Goal: Information Seeking & Learning: Learn about a topic

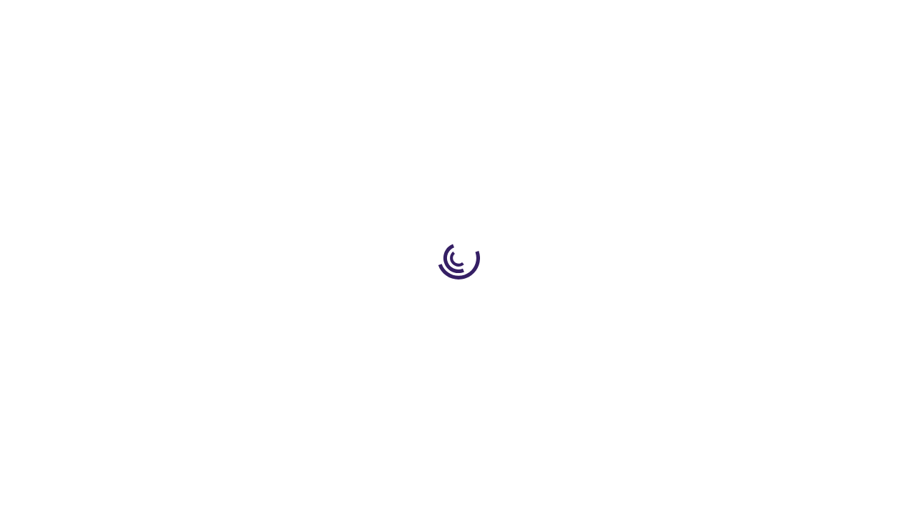
scroll to position [717, 0]
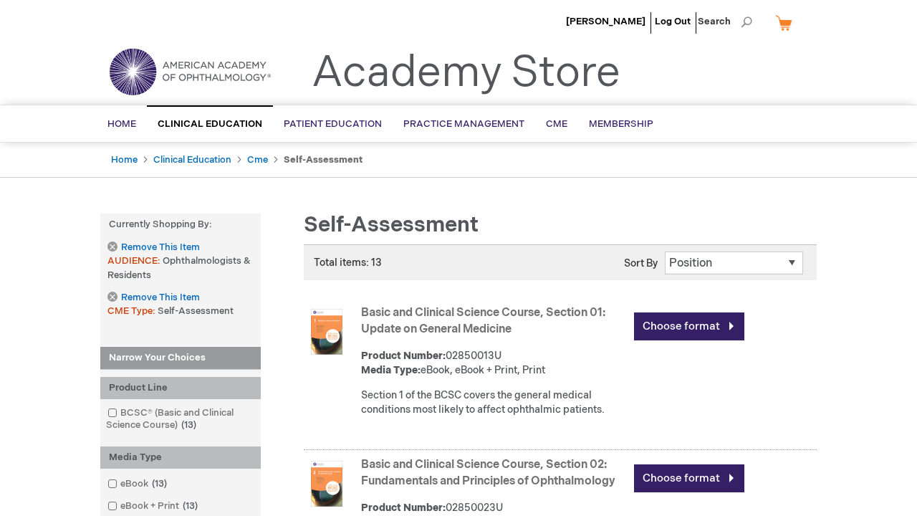
scroll to position [1576, 0]
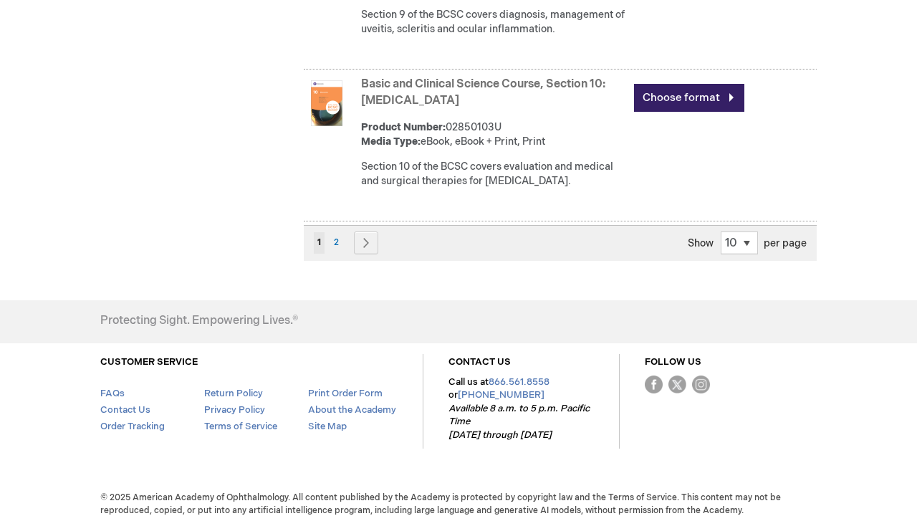
scroll to position [1665, 0]
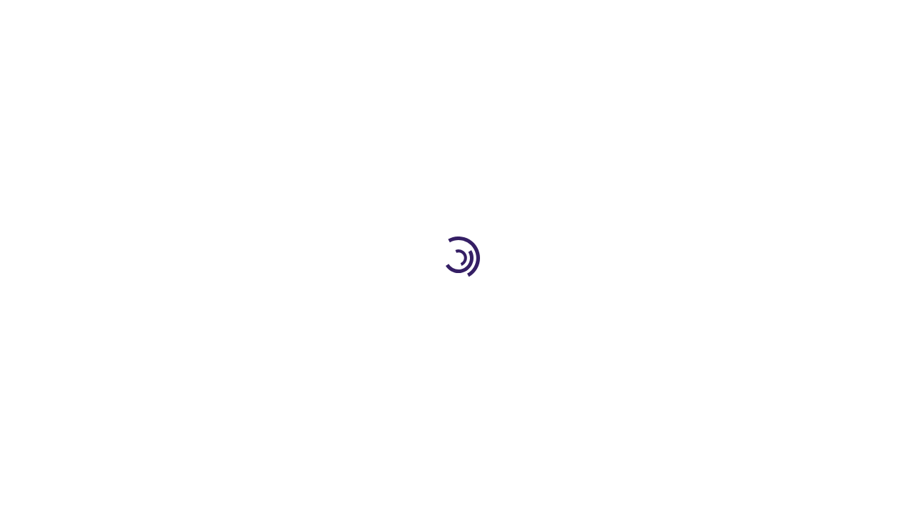
scroll to position [2097, 0]
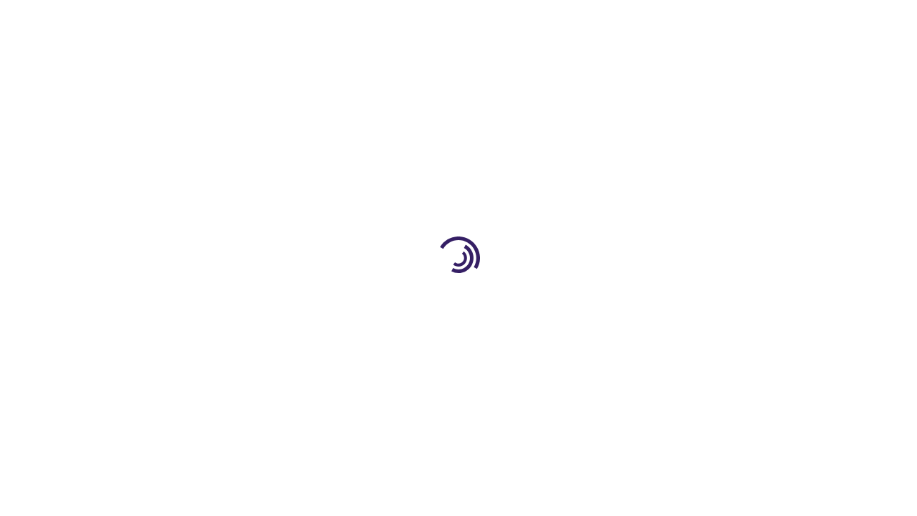
scroll to position [2020, 0]
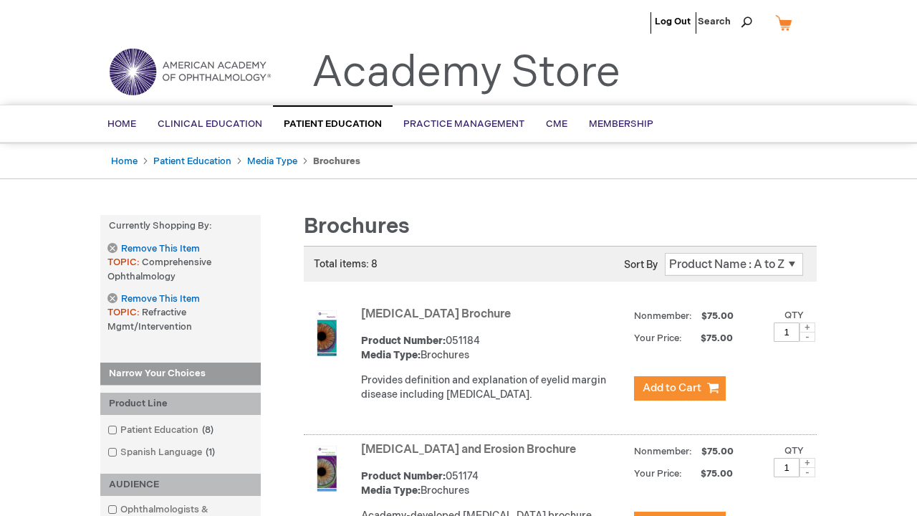
scroll to position [1970, 0]
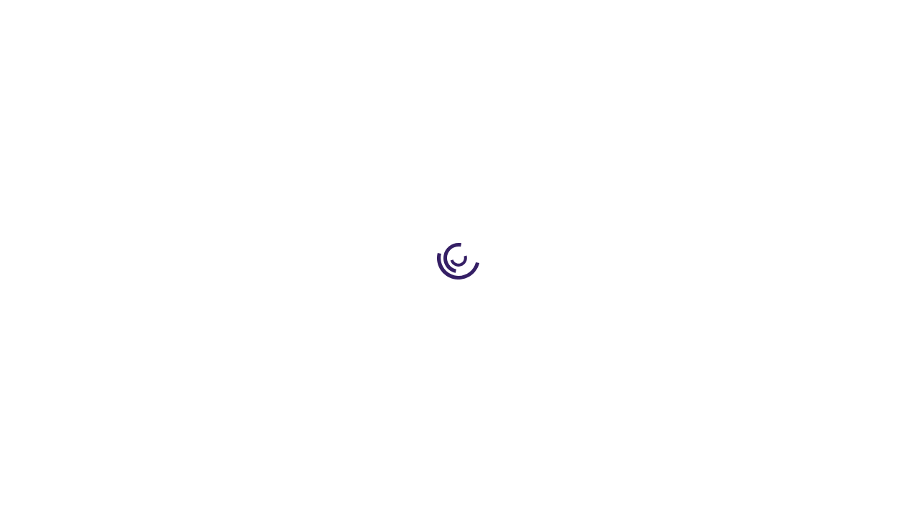
scroll to position [852, 0]
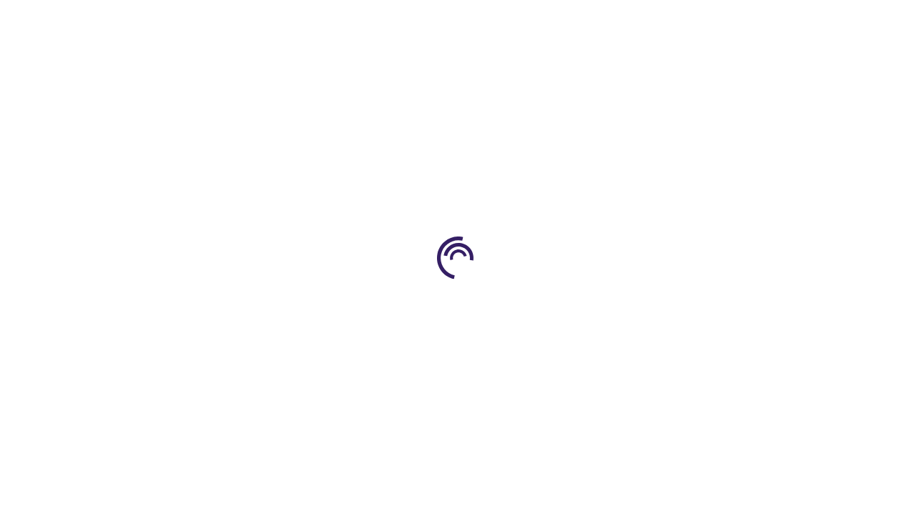
scroll to position [1544, 0]
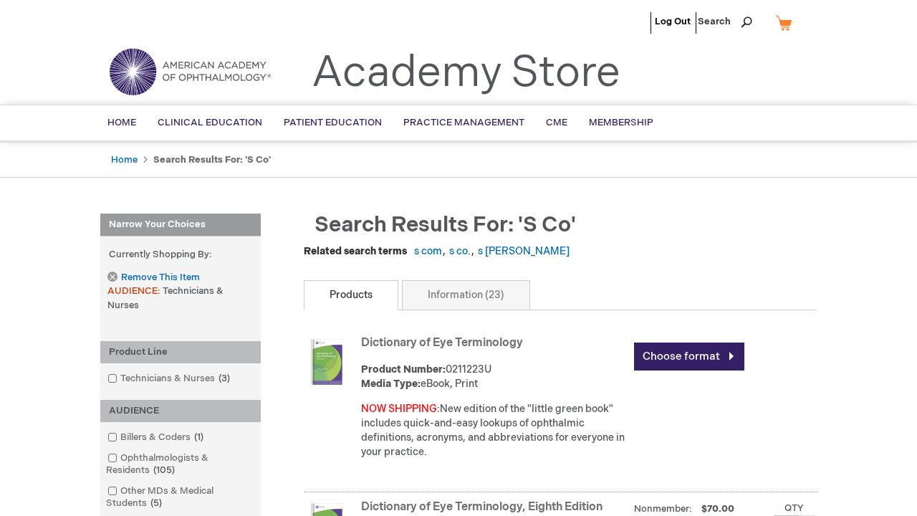
scroll to position [1271, 0]
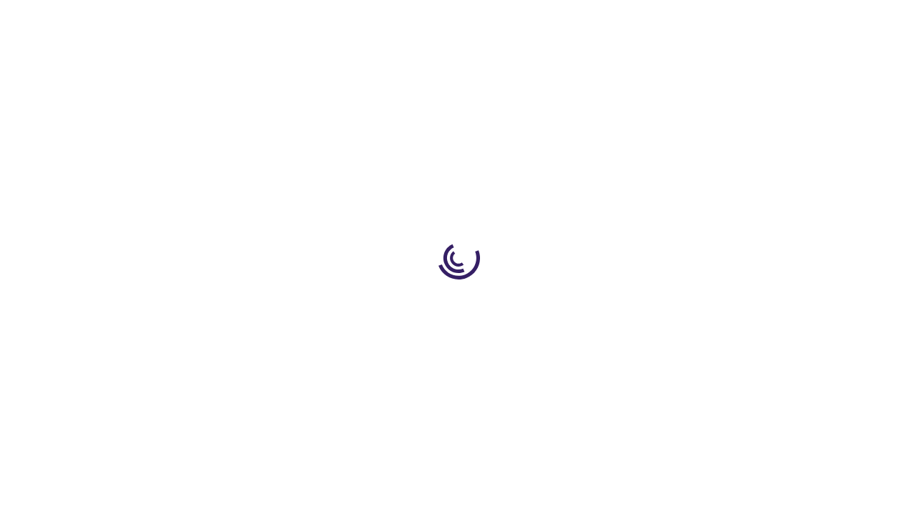
scroll to position [1158, 0]
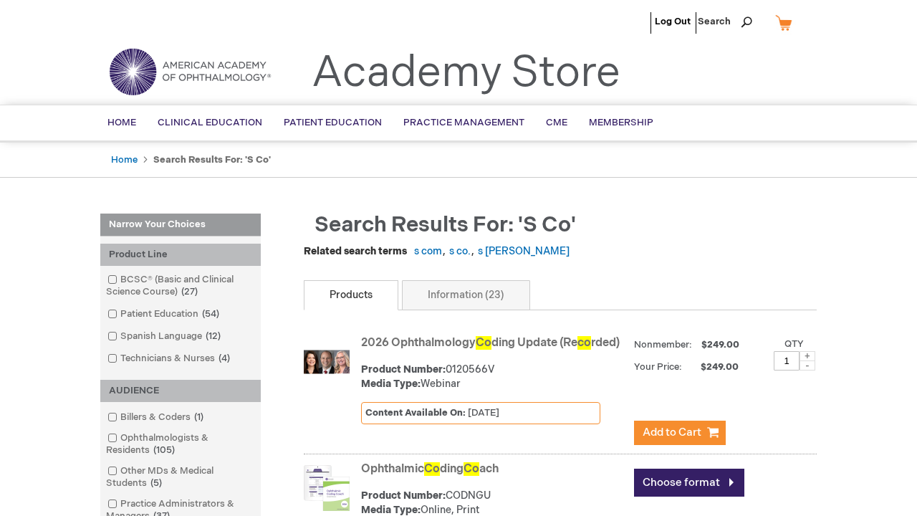
scroll to position [1562, 0]
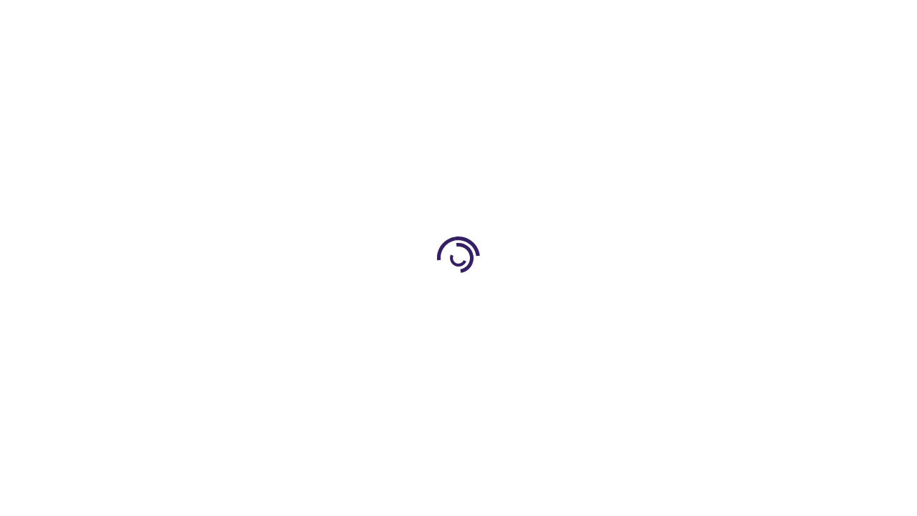
scroll to position [1539, 0]
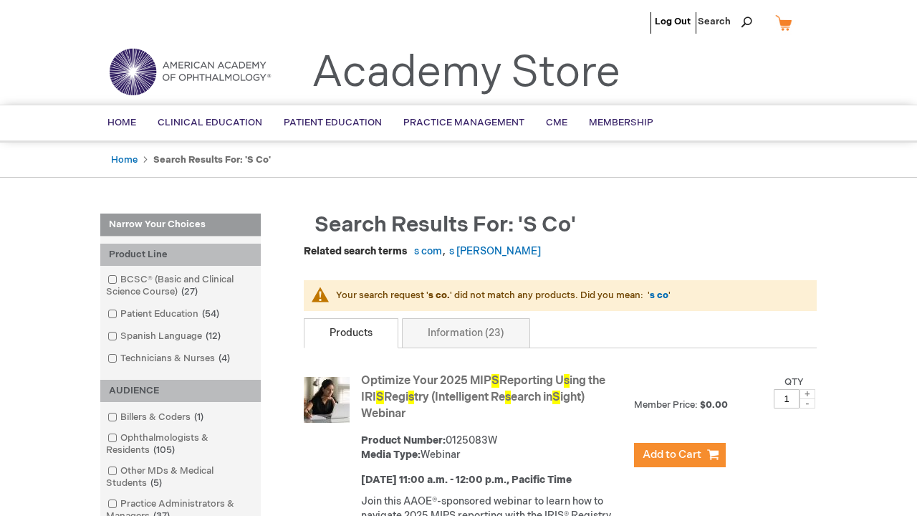
scroll to position [3434, 0]
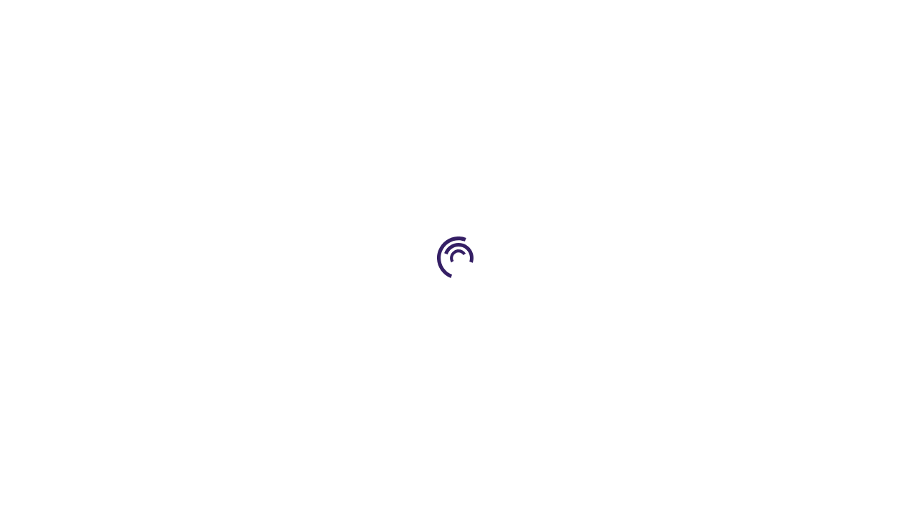
scroll to position [1752, 0]
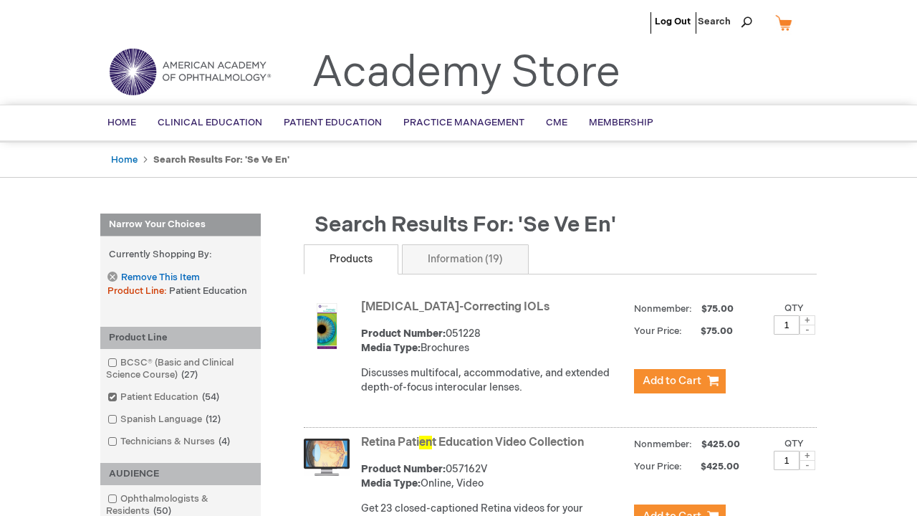
scroll to position [2372, 0]
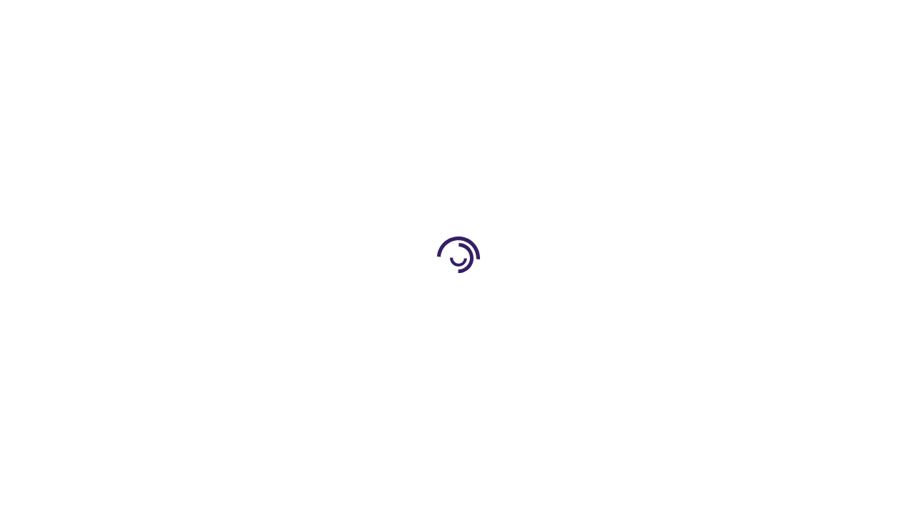
scroll to position [1427, 0]
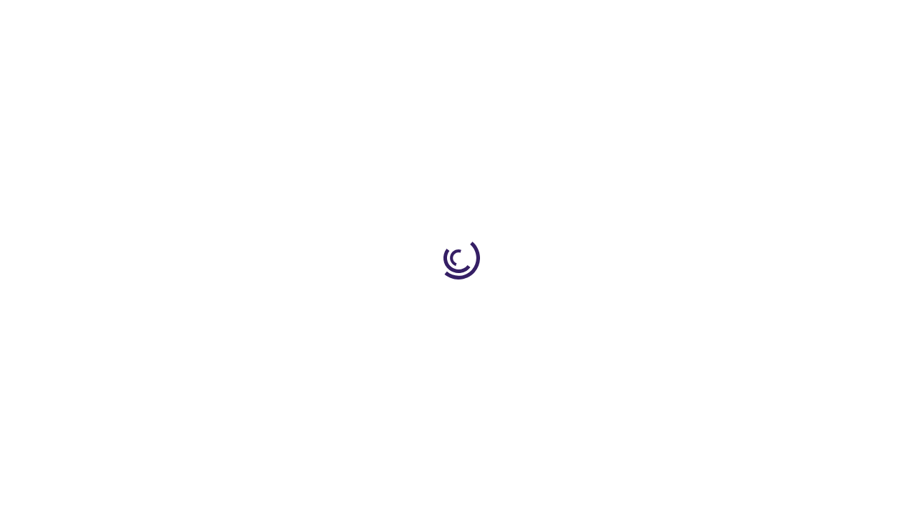
scroll to position [3302, 0]
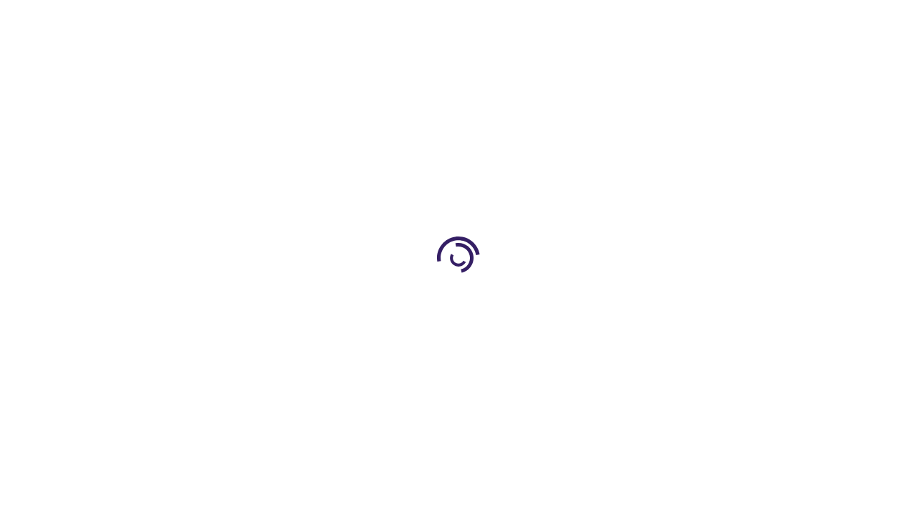
scroll to position [2216, 0]
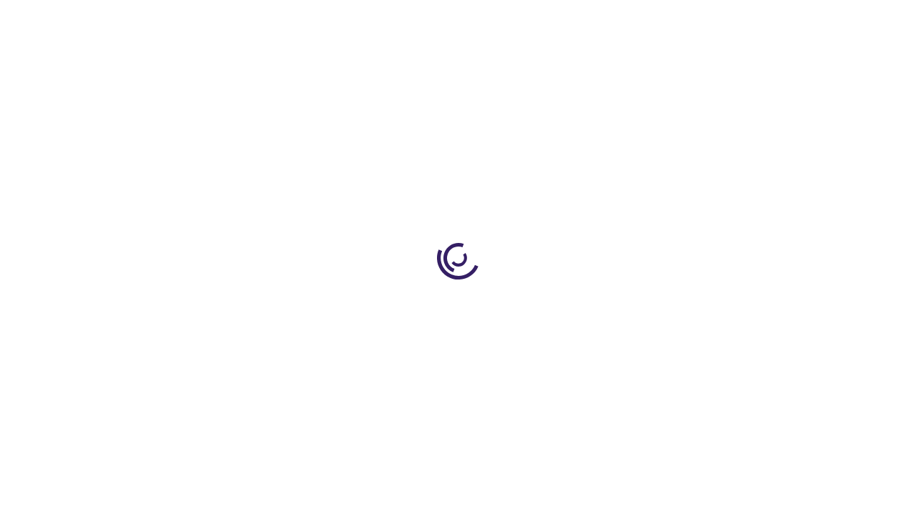
scroll to position [1877, 0]
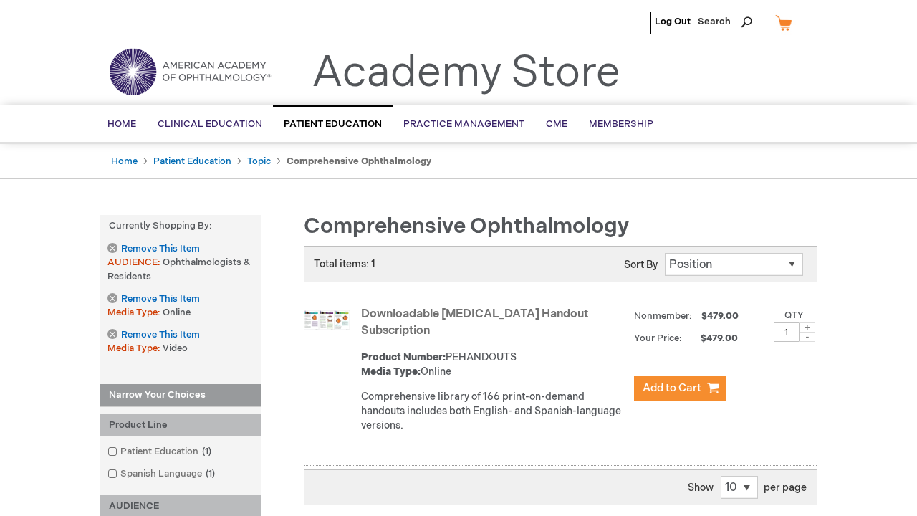
scroll to position [374, 0]
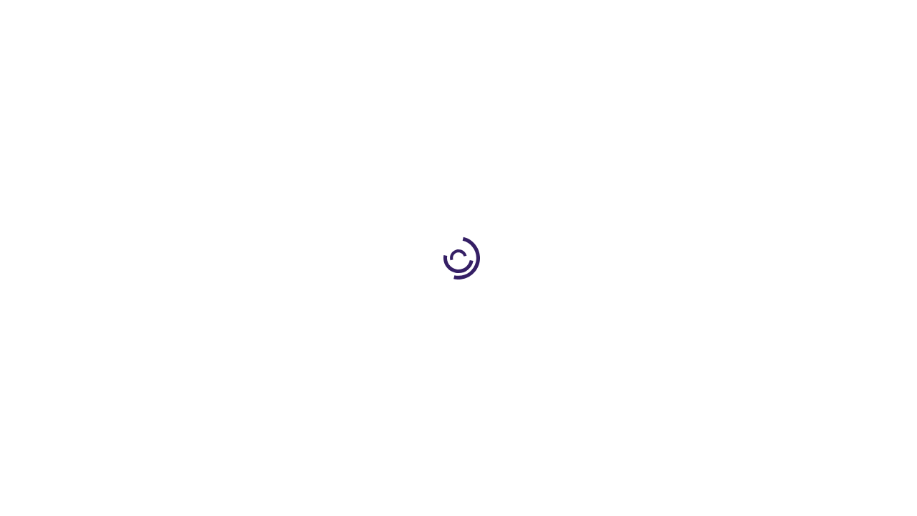
scroll to position [1895, 0]
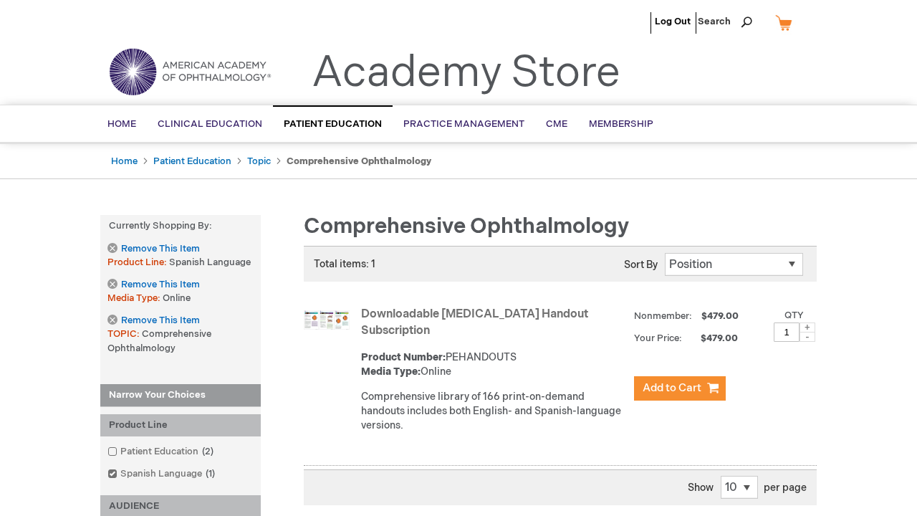
scroll to position [341, 0]
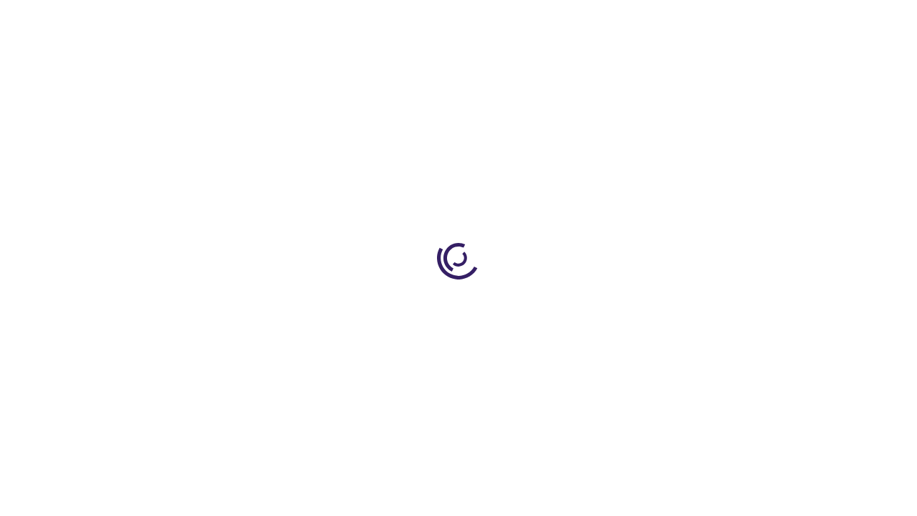
scroll to position [2590, 0]
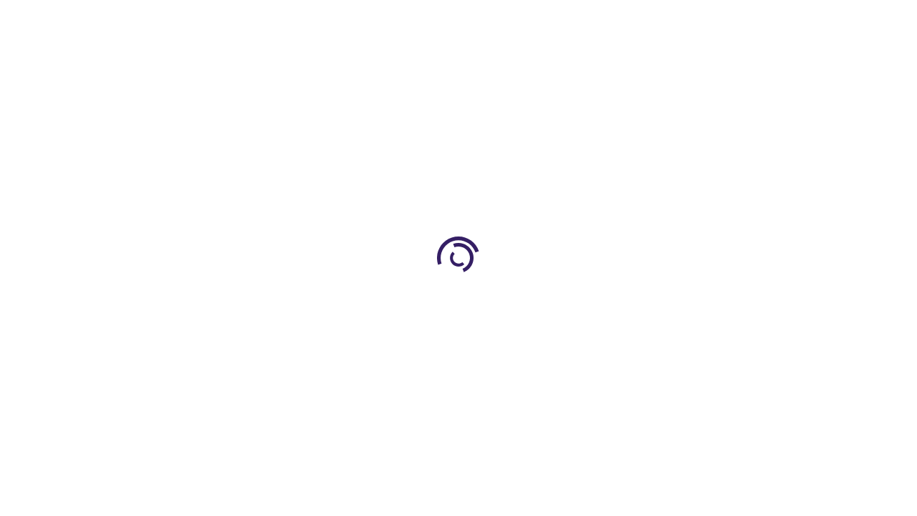
scroll to position [591, 0]
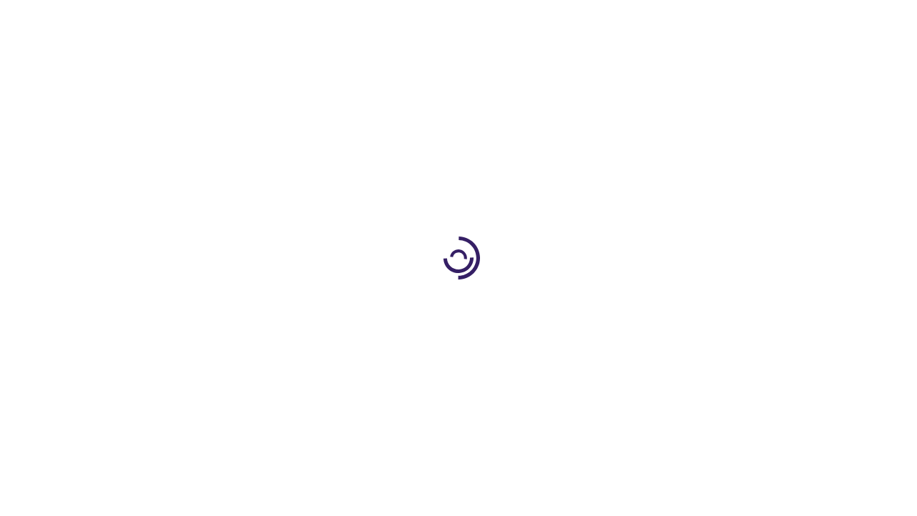
scroll to position [545, 0]
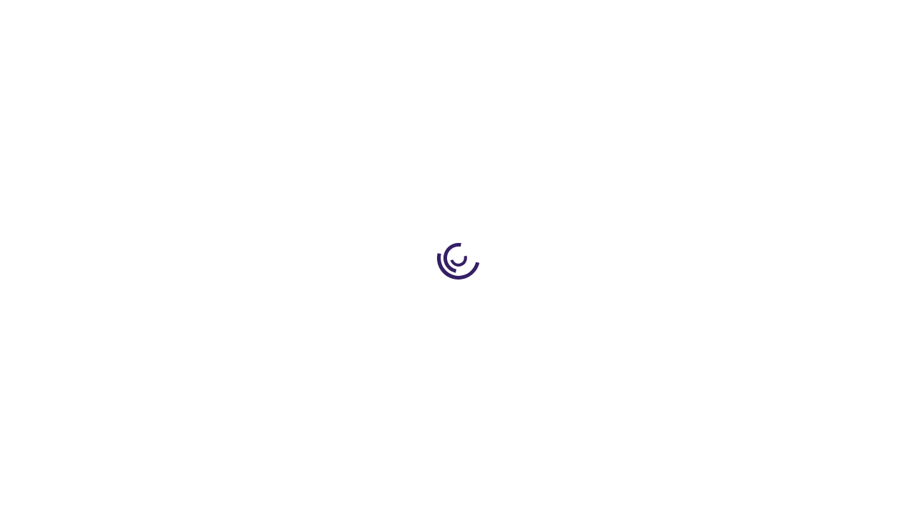
scroll to position [795, 0]
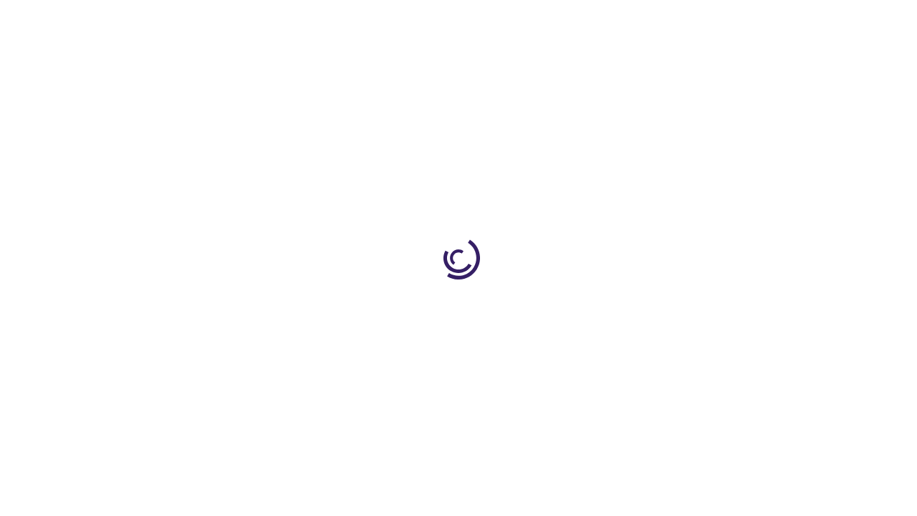
scroll to position [544, 0]
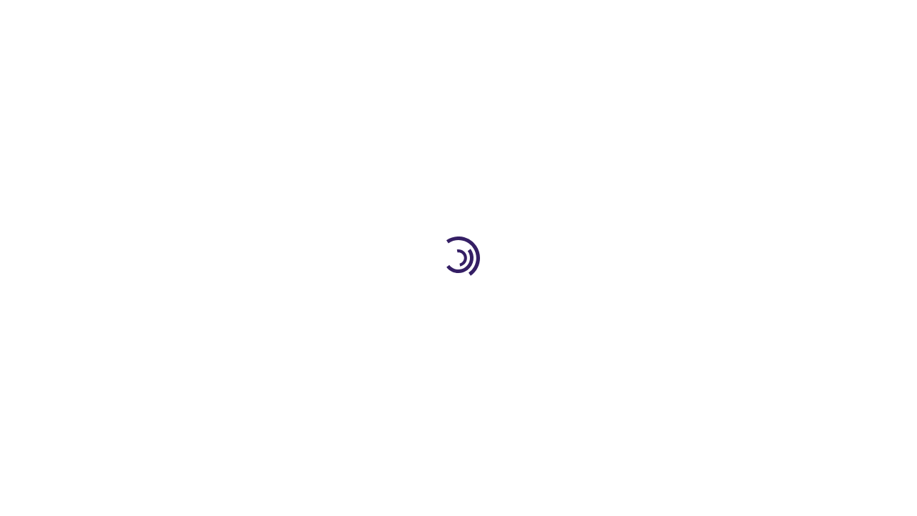
scroll to position [471, 0]
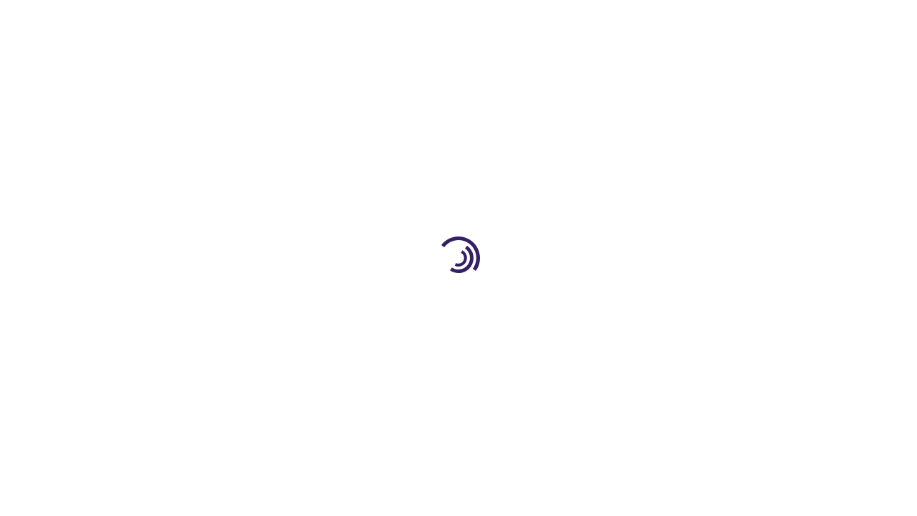
scroll to position [2084, 0]
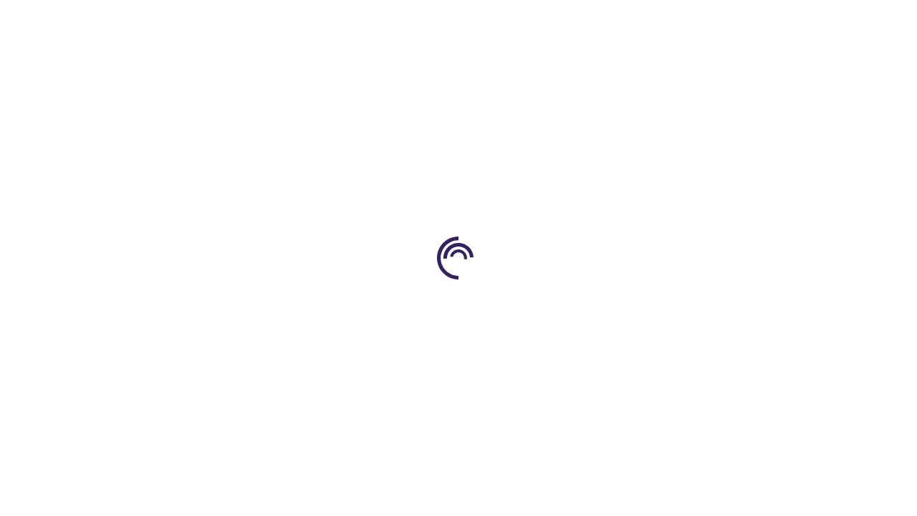
scroll to position [369, 0]
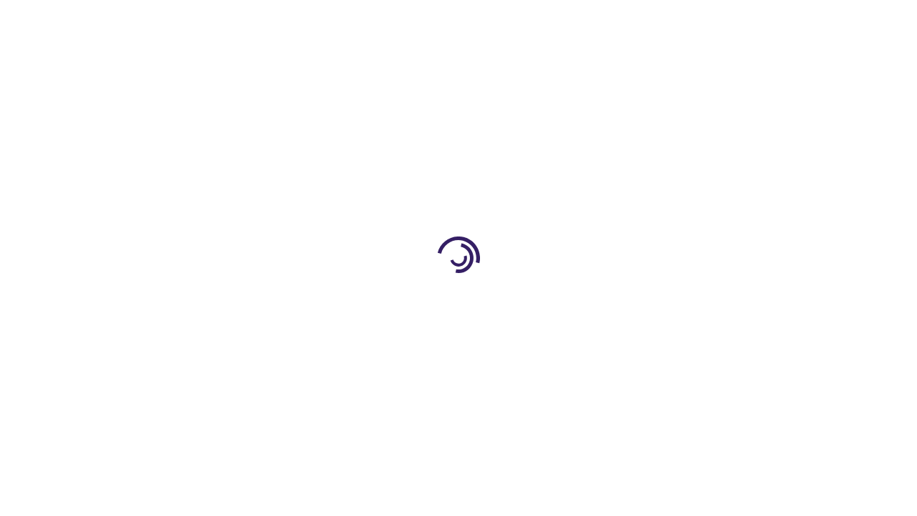
scroll to position [2233, 0]
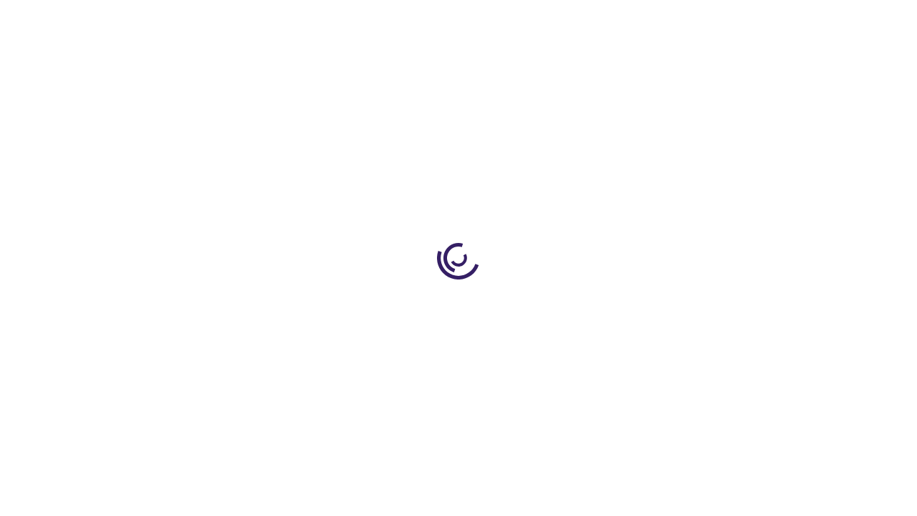
scroll to position [687, 0]
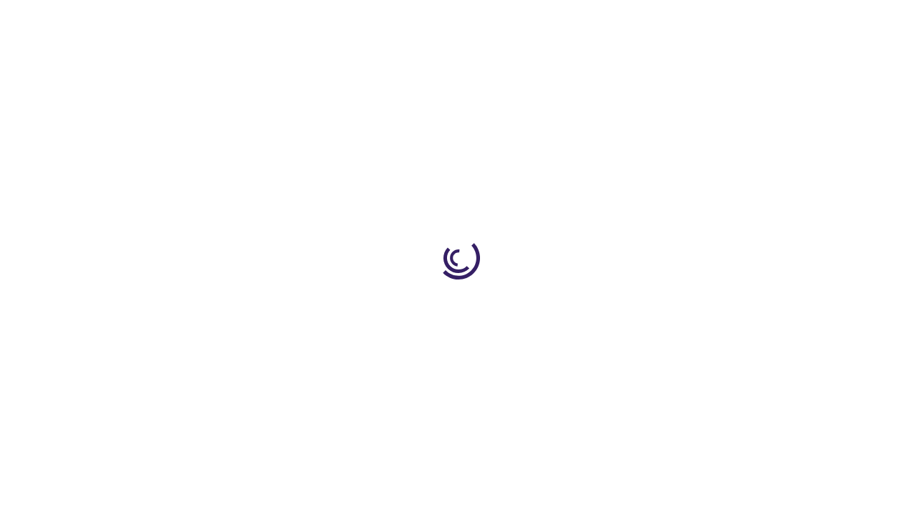
scroll to position [369, 0]
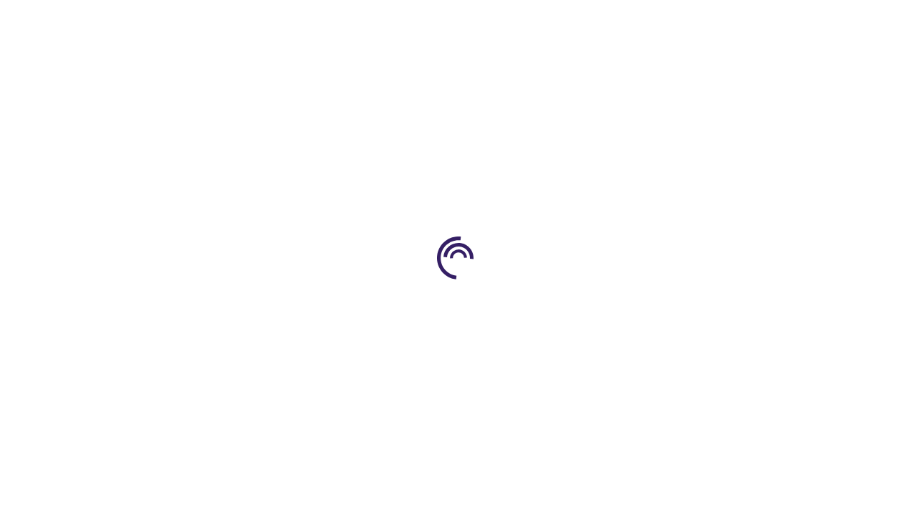
scroll to position [446, 0]
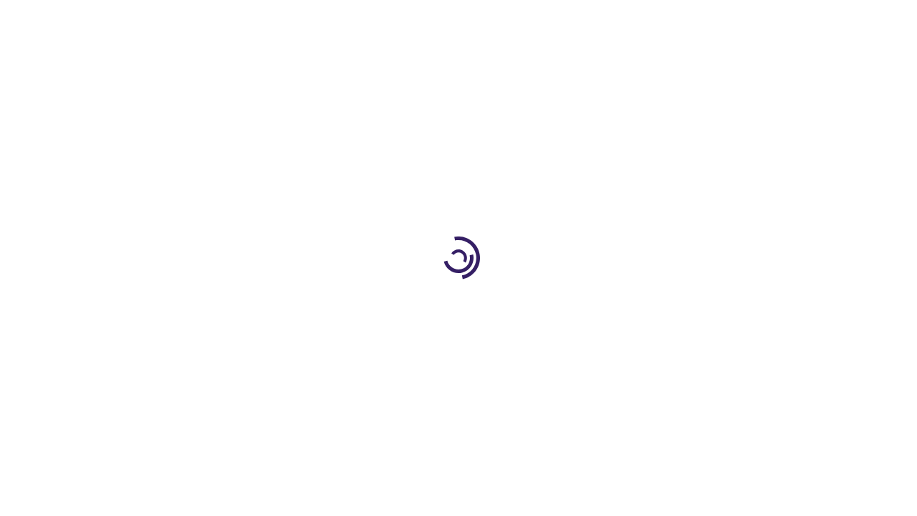
scroll to position [2176, 0]
